Goal: Information Seeking & Learning: Stay updated

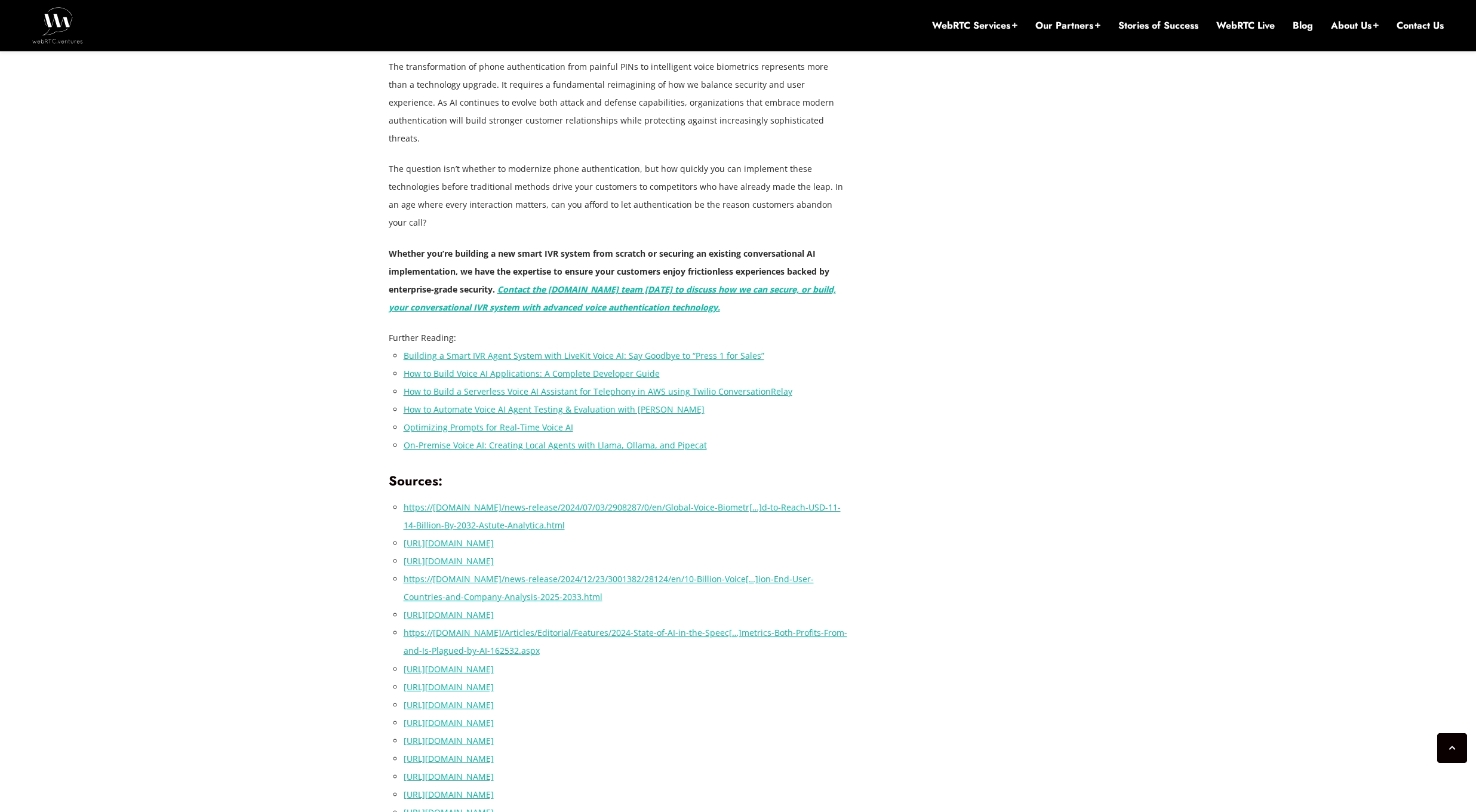
scroll to position [3899, 0]
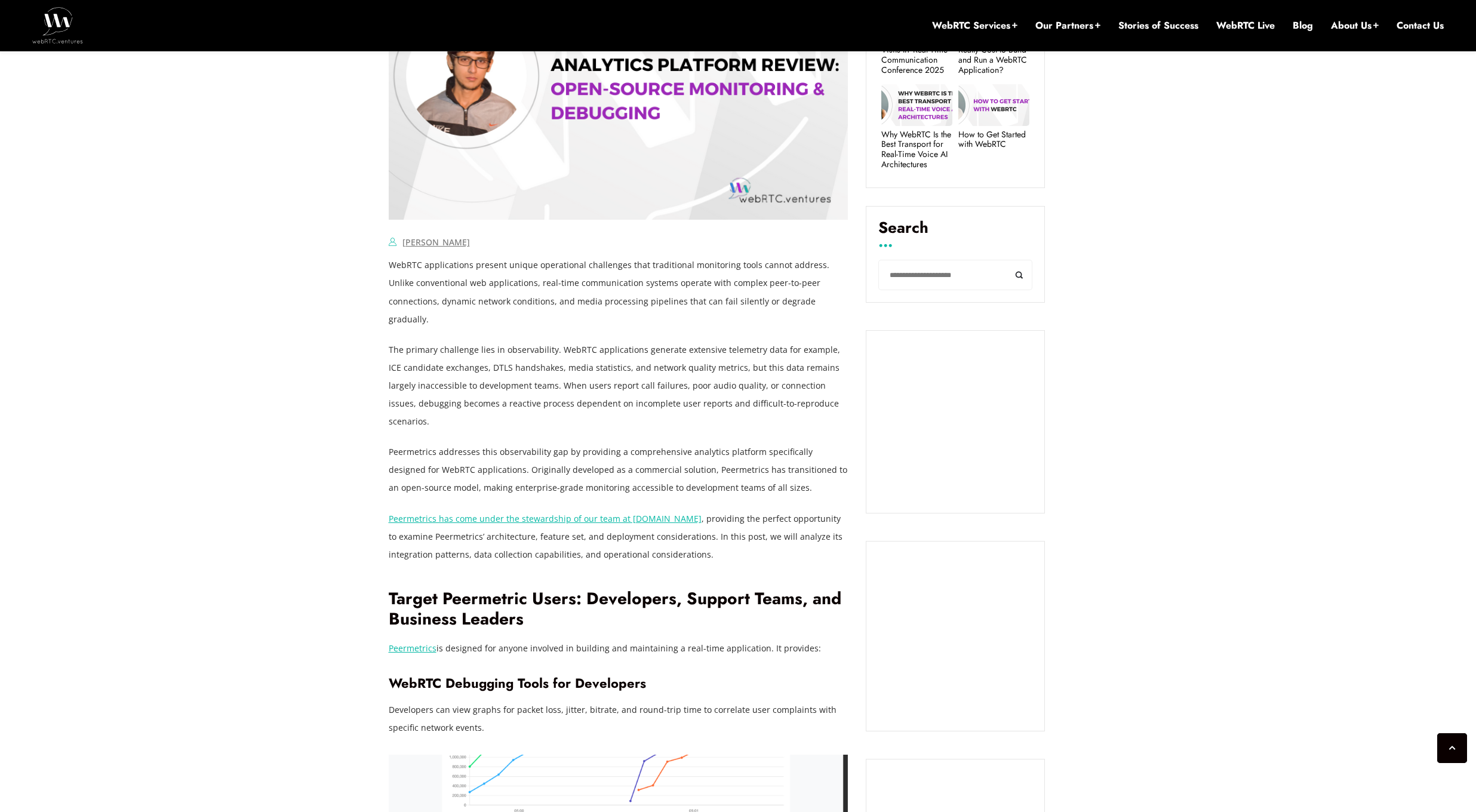
scroll to position [654, 0]
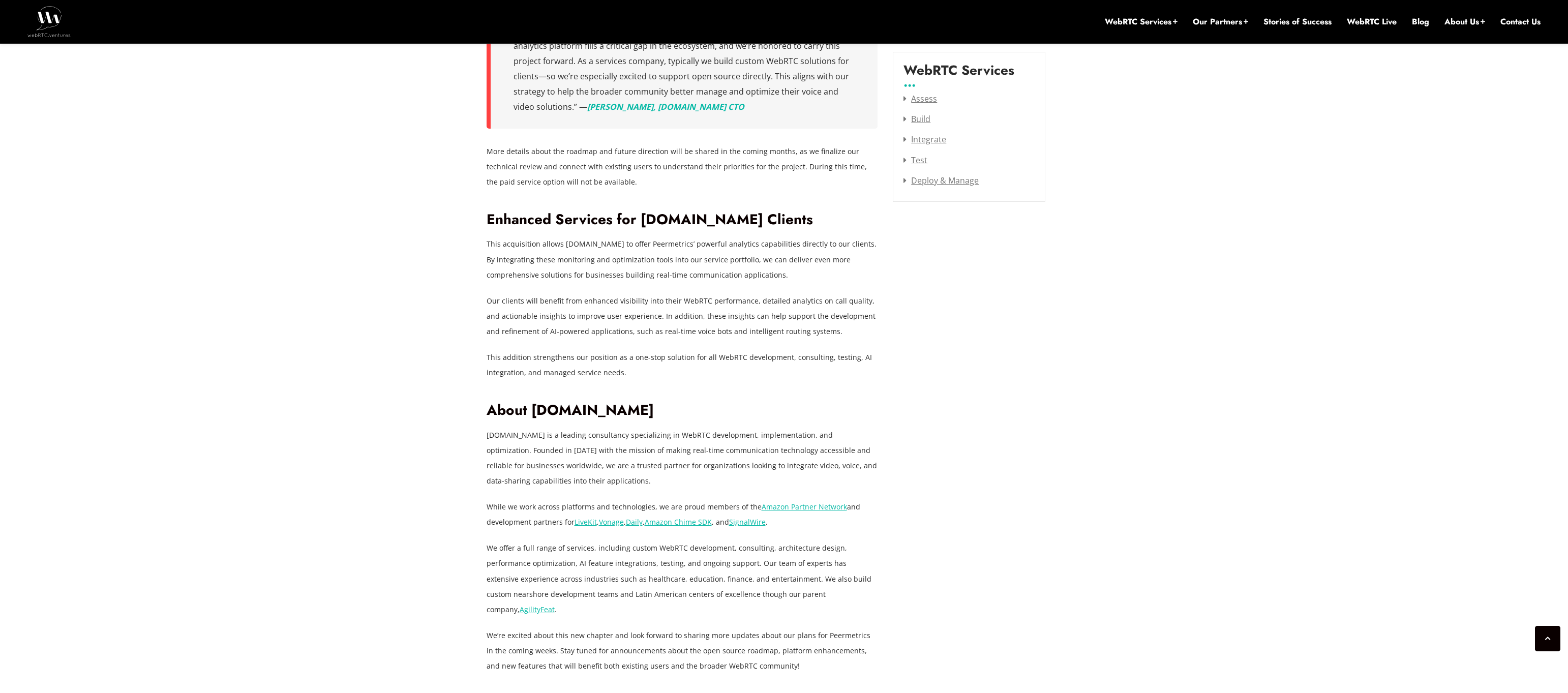
scroll to position [1421, 0]
